Goal: Transaction & Acquisition: Purchase product/service

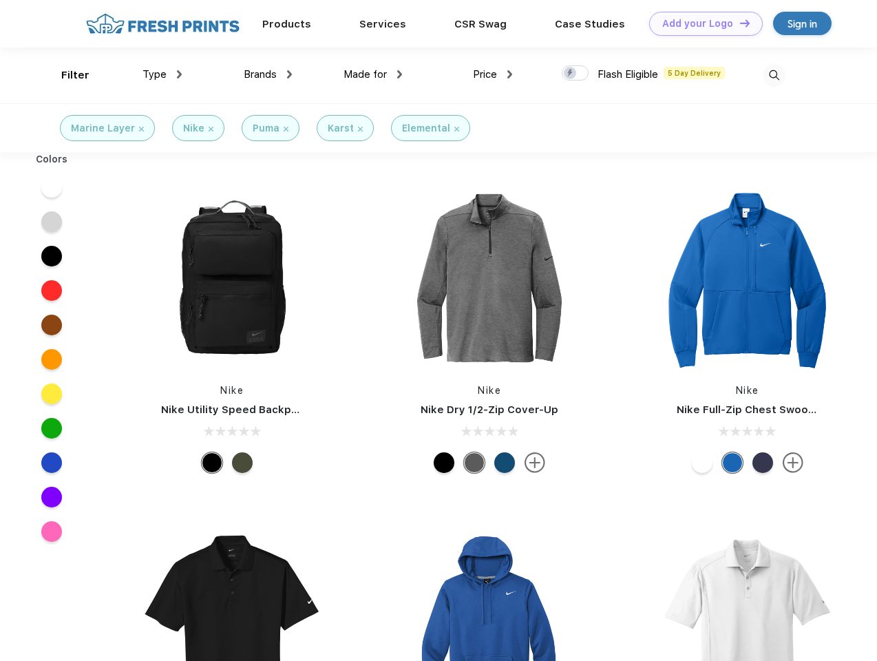
click at [701, 23] on link "Add your Logo Design Tool" at bounding box center [706, 24] width 114 height 24
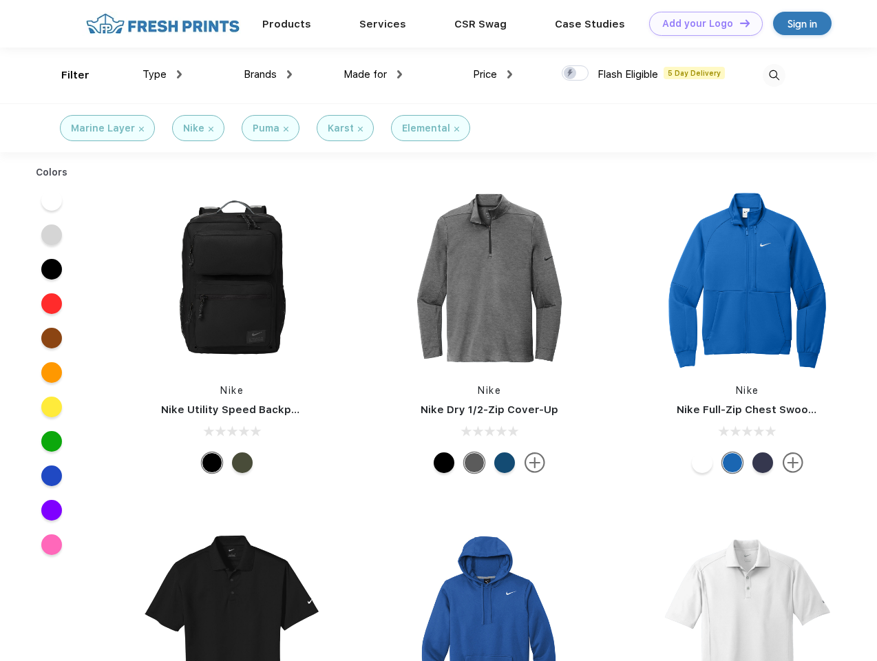
click at [0, 0] on div "Design Tool" at bounding box center [0, 0] width 0 height 0
click at [738, 23] on link "Add your Logo Design Tool" at bounding box center [706, 24] width 114 height 24
click at [66, 75] on div "Filter" at bounding box center [75, 75] width 28 height 16
click at [162, 74] on span "Type" at bounding box center [154, 74] width 24 height 12
click at [268, 74] on span "Brands" at bounding box center [260, 74] width 33 height 12
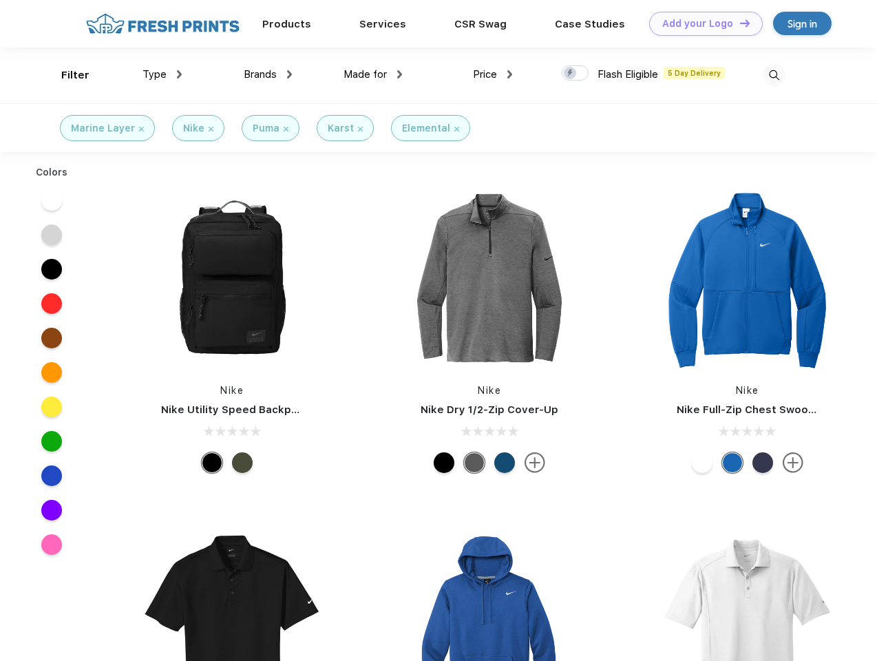
click at [373, 74] on span "Made for" at bounding box center [364, 74] width 43 height 12
click at [493, 74] on span "Price" at bounding box center [485, 74] width 24 height 12
click at [575, 74] on div at bounding box center [575, 72] width 27 height 15
click at [570, 74] on input "checkbox" at bounding box center [566, 69] width 9 height 9
click at [773, 75] on img at bounding box center [773, 75] width 23 height 23
